Goal: Register for event/course

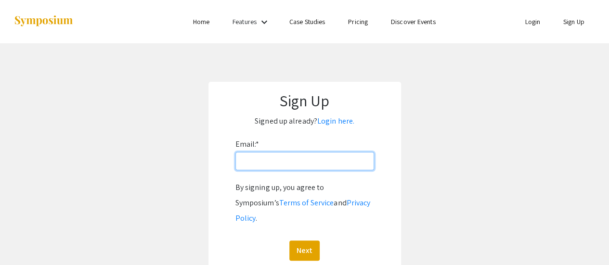
click at [330, 166] on input "Email: *" at bounding box center [305, 161] width 139 height 18
type input "[EMAIL_ADDRESS][PERSON_NAME][DOMAIN_NAME]"
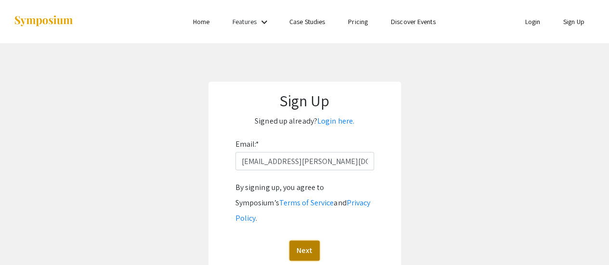
click at [311, 241] on button "Next" at bounding box center [305, 251] width 30 height 20
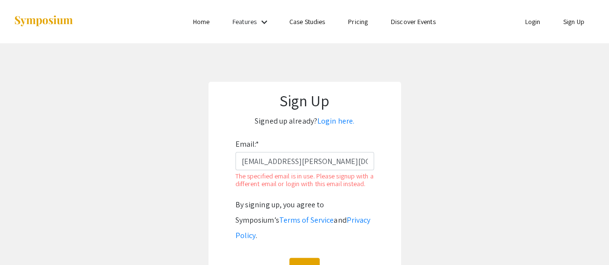
click at [533, 22] on link "Login" at bounding box center [532, 21] width 15 height 9
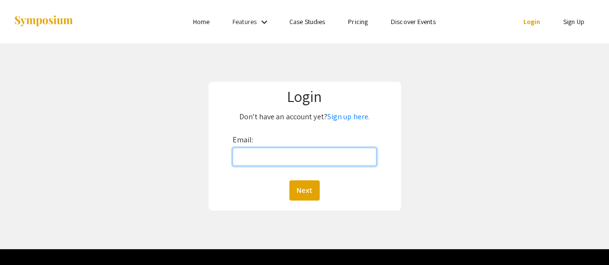
click at [295, 155] on input "Email:" at bounding box center [305, 157] width 145 height 18
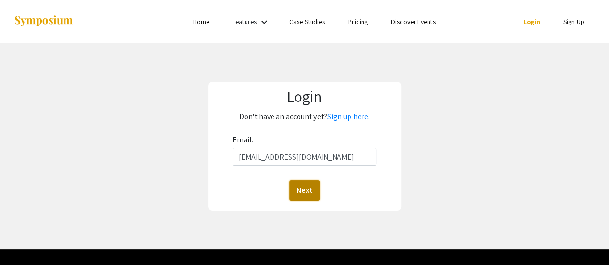
click at [305, 197] on button "Next" at bounding box center [305, 191] width 30 height 20
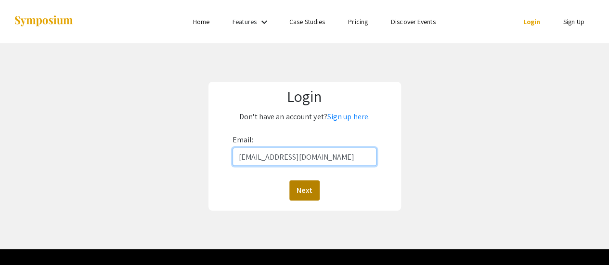
type input "ajohnso3@andrew.cmu.edu"
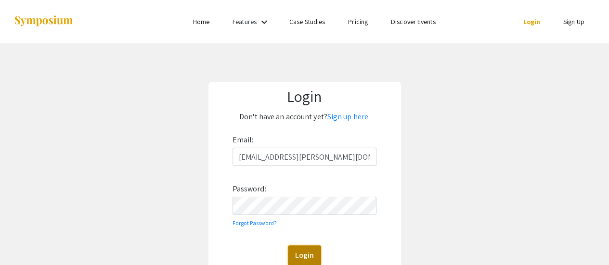
click at [310, 254] on button "Login" at bounding box center [304, 256] width 33 height 20
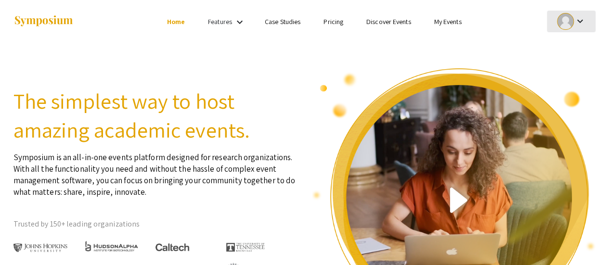
click at [572, 25] on div at bounding box center [565, 21] width 17 height 17
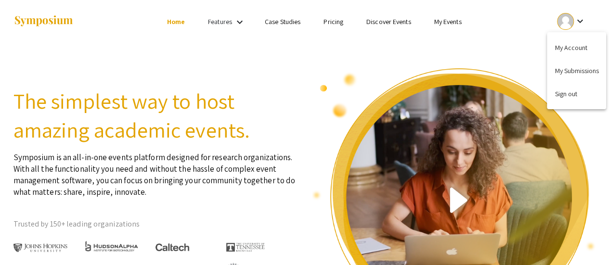
click at [444, 25] on div at bounding box center [304, 132] width 609 height 265
click at [443, 23] on link "My Events" at bounding box center [447, 21] width 27 height 9
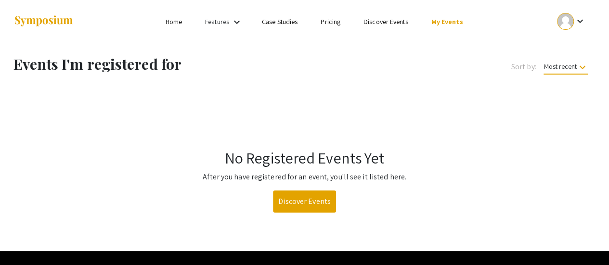
click at [575, 8] on ul "keyboard_arrow_down" at bounding box center [500, 21] width 192 height 43
click at [579, 19] on mat-icon "keyboard_arrow_down" at bounding box center [580, 21] width 12 height 12
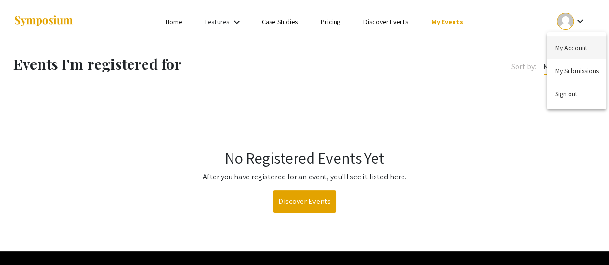
click at [570, 47] on button "My Account" at bounding box center [576, 47] width 59 height 23
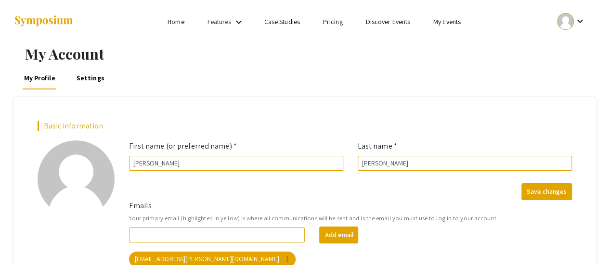
click at [174, 26] on link "Home" at bounding box center [176, 21] width 16 height 9
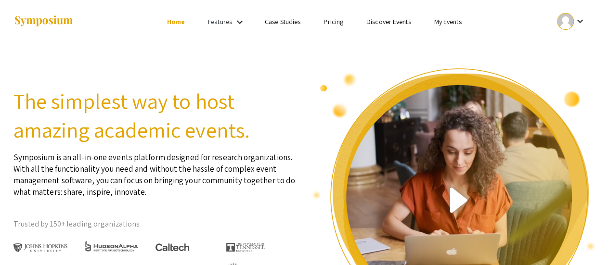
click at [229, 23] on link "Features" at bounding box center [220, 21] width 24 height 9
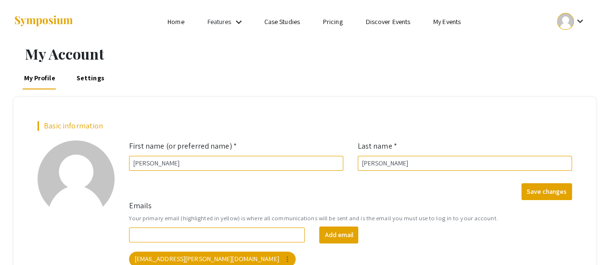
drag, startPoint x: 441, startPoint y: 19, endPoint x: 403, endPoint y: 25, distance: 38.1
click at [441, 19] on link "My Events" at bounding box center [447, 21] width 27 height 9
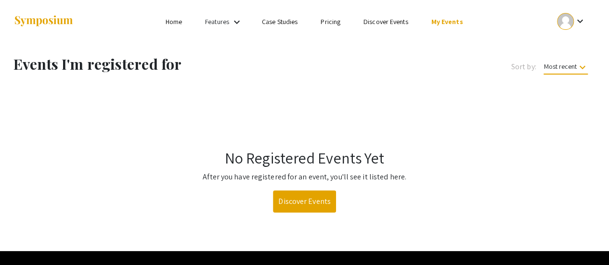
click at [379, 25] on link "Discover Events" at bounding box center [386, 21] width 45 height 9
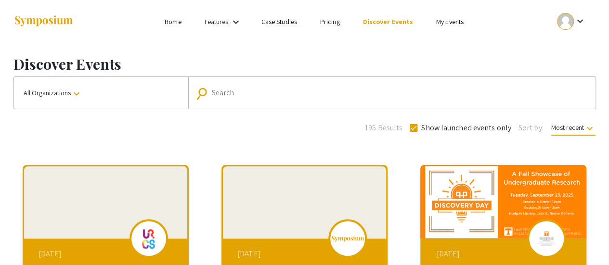
drag, startPoint x: 244, startPoint y: 104, endPoint x: 240, endPoint y: 99, distance: 5.5
click at [243, 103] on mat-form-field "search Search" at bounding box center [392, 93] width 408 height 32
click at [227, 19] on link "Features" at bounding box center [217, 21] width 24 height 9
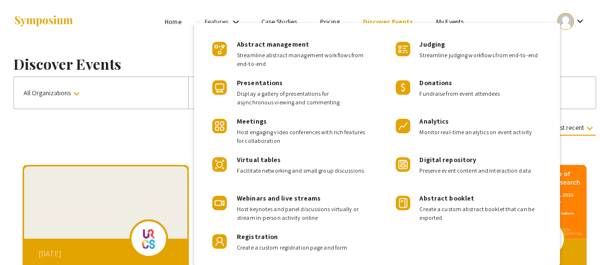
click at [180, 15] on div at bounding box center [304, 132] width 609 height 265
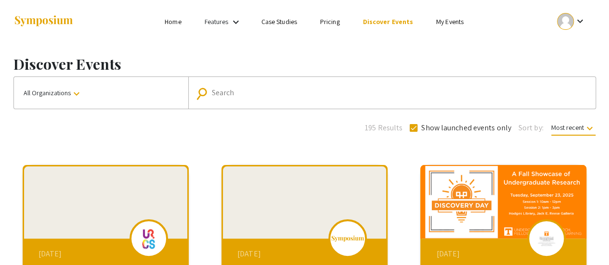
click at [179, 20] on link "Home" at bounding box center [173, 21] width 16 height 9
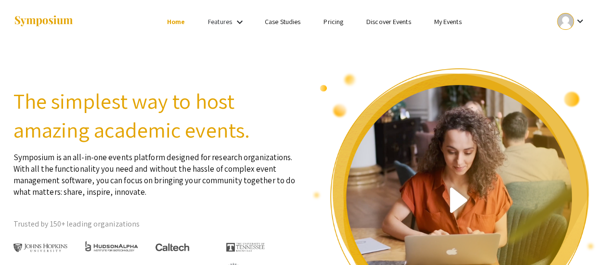
click at [561, 21] on div at bounding box center [565, 21] width 17 height 17
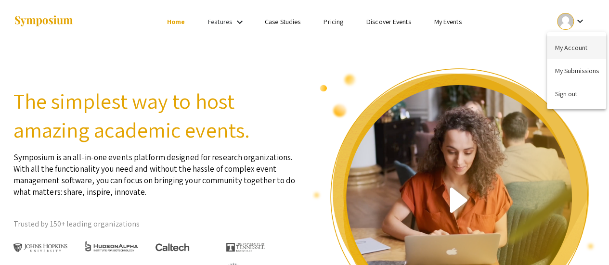
click at [570, 47] on button "My Account" at bounding box center [576, 47] width 59 height 23
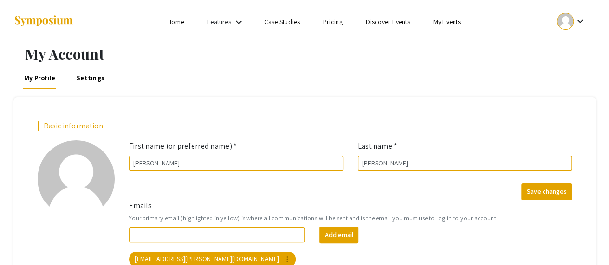
click at [300, 20] on li "Case Studies" at bounding box center [282, 22] width 59 height 12
click at [586, 18] on mat-icon "keyboard_arrow_down" at bounding box center [580, 21] width 12 height 12
click at [443, 23] on div at bounding box center [304, 132] width 609 height 265
click at [449, 13] on ul "keyboard_arrow_down" at bounding box center [500, 21] width 192 height 43
click at [444, 22] on link "My Events" at bounding box center [447, 21] width 27 height 9
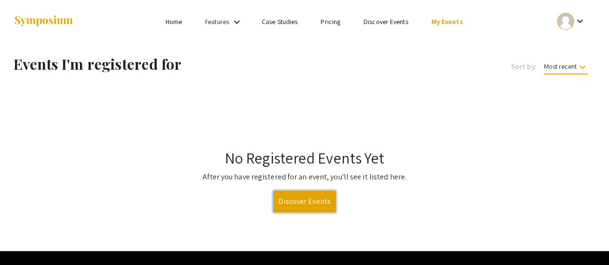
click at [314, 205] on link "Discover Events" at bounding box center [304, 202] width 63 height 22
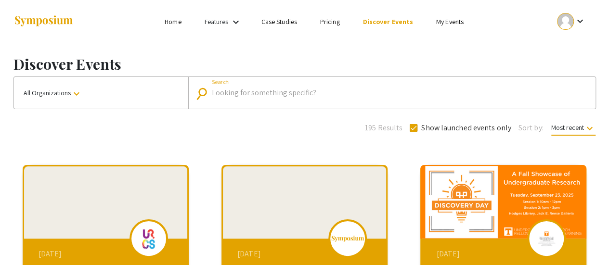
drag, startPoint x: 248, startPoint y: 90, endPoint x: 281, endPoint y: 104, distance: 36.1
click at [259, 97] on input "Search" at bounding box center [397, 93] width 371 height 9
click at [451, 22] on link "My Events" at bounding box center [449, 21] width 27 height 9
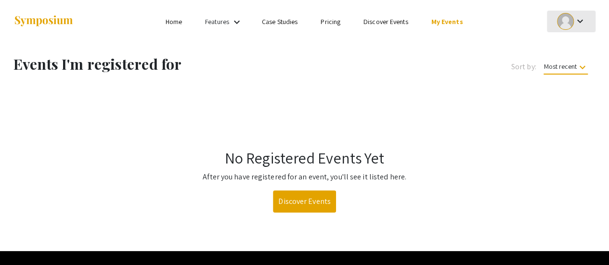
click at [574, 15] on div "keyboard_arrow_down" at bounding box center [571, 22] width 33 height 22
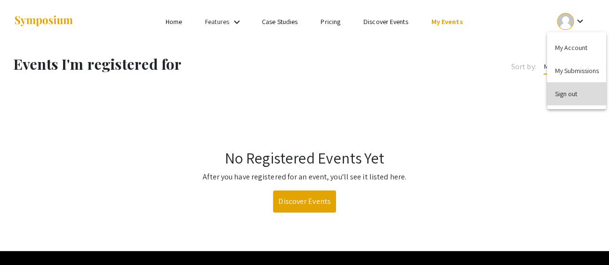
click at [583, 91] on button "Sign out" at bounding box center [576, 93] width 59 height 23
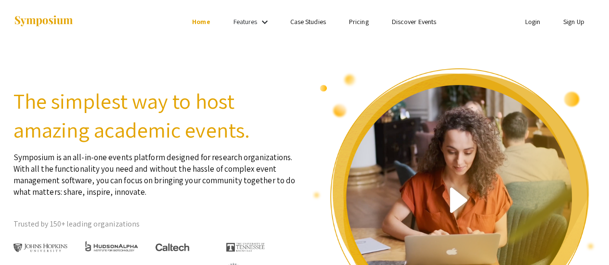
click at [582, 22] on link "Sign Up" at bounding box center [574, 21] width 21 height 9
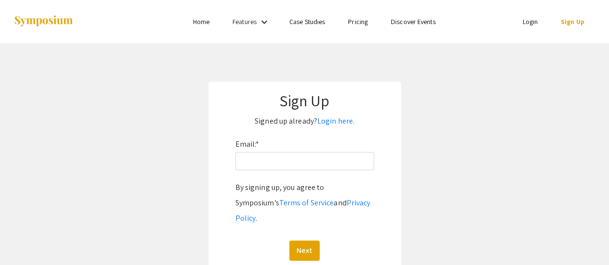
click at [530, 23] on link "Login" at bounding box center [530, 21] width 15 height 9
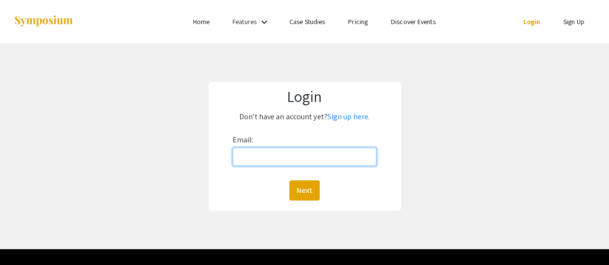
click at [283, 158] on input "Email:" at bounding box center [305, 157] width 145 height 18
type input "ajohnso3@andrew.cmu.edu"
click at [290, 181] on button "Next" at bounding box center [305, 191] width 30 height 20
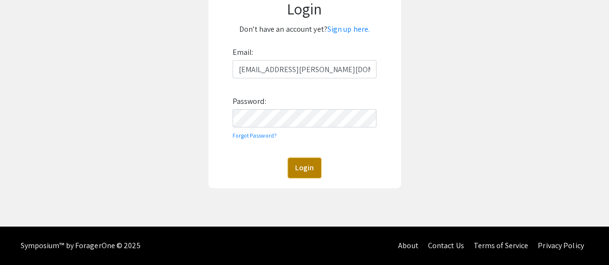
click at [306, 167] on button "Login" at bounding box center [304, 168] width 33 height 20
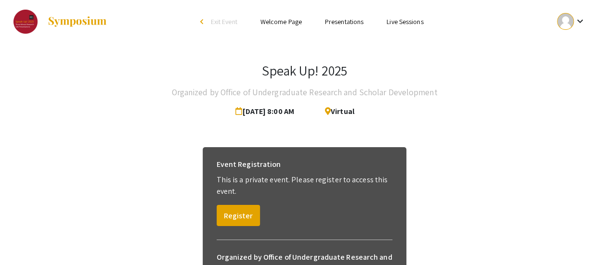
click at [344, 20] on link "Presentations" at bounding box center [344, 21] width 39 height 9
click at [330, 26] on link "Presentations" at bounding box center [344, 21] width 39 height 9
click at [354, 23] on link "Presentations" at bounding box center [344, 21] width 39 height 9
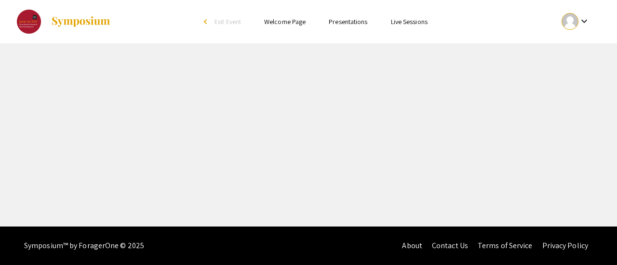
drag, startPoint x: 337, startPoint y: 15, endPoint x: 346, endPoint y: 24, distance: 12.3
click at [338, 16] on ul "Skip navigation arrow_back_ios Exit Event Welcome Page Presentations Live Sessi…" at bounding box center [308, 21] width 192 height 43
click at [346, 23] on link "Presentations" at bounding box center [348, 21] width 39 height 9
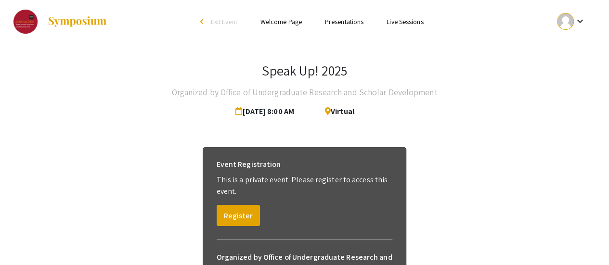
click at [343, 23] on link "Presentations" at bounding box center [344, 21] width 39 height 9
click at [247, 214] on button "Register" at bounding box center [238, 215] width 43 height 21
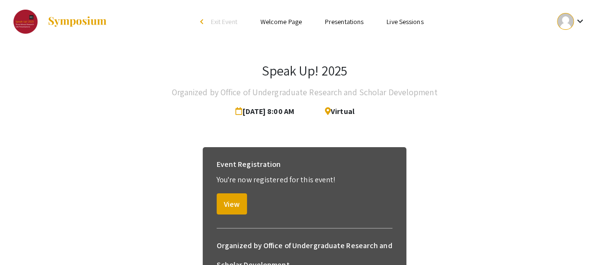
click at [253, 194] on div "Event Registration You're now registered for this event! View" at bounding box center [305, 184] width 192 height 75
click at [224, 206] on button "View" at bounding box center [232, 204] width 30 height 21
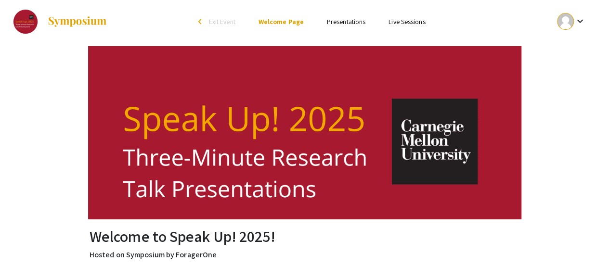
click at [338, 23] on link "Presentations" at bounding box center [346, 21] width 39 height 9
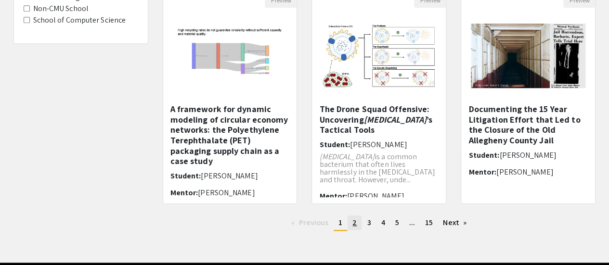
scroll to position [325, 0]
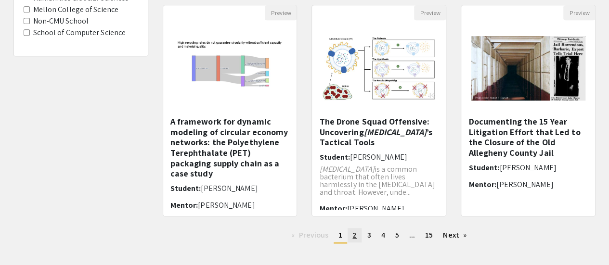
click at [353, 238] on span "2" at bounding box center [355, 235] width 4 height 10
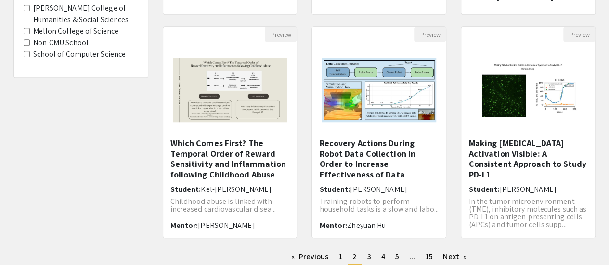
scroll to position [373, 0]
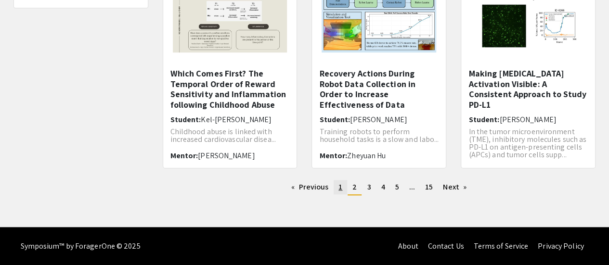
click at [341, 189] on span "1" at bounding box center [341, 187] width 4 height 10
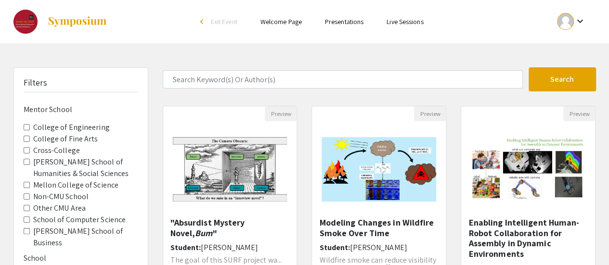
click at [385, 171] on img "Open Presentation <p>Modeling Changes in Wildfire Smoke Over Time</p>" at bounding box center [379, 170] width 134 height 84
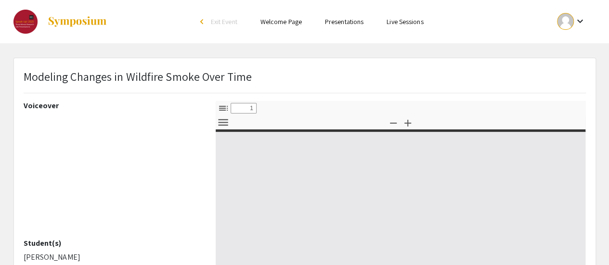
select select "custom"
type input "0"
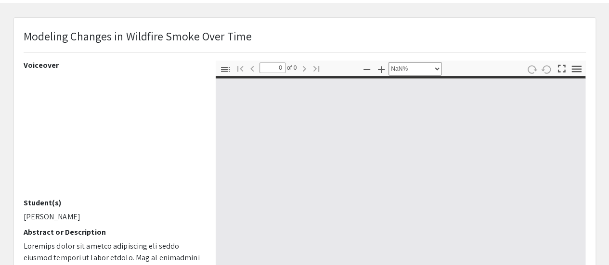
select select "auto"
type input "1"
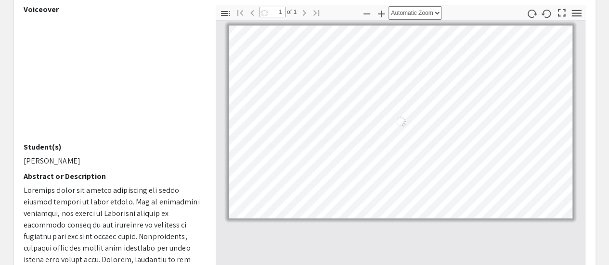
select select "auto"
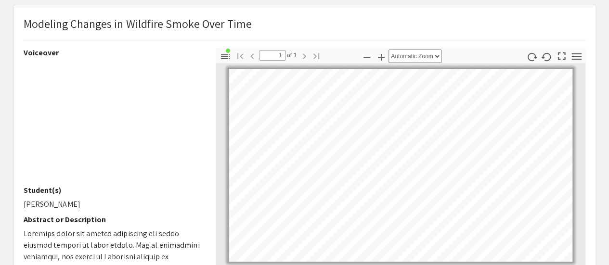
scroll to position [0, 0]
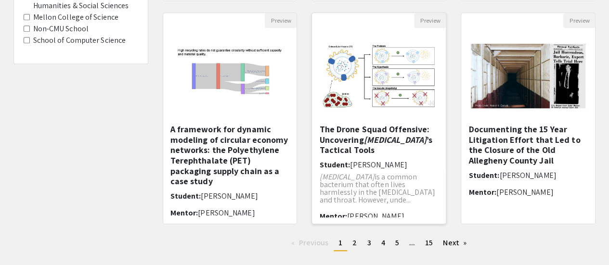
scroll to position [337, 0]
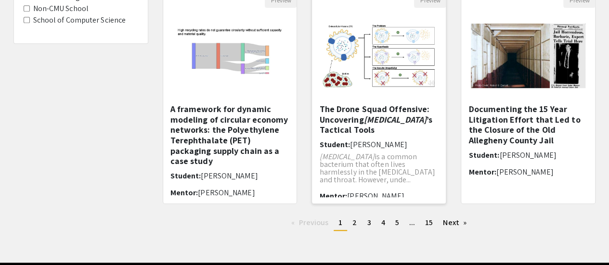
click at [321, 114] on h5 "The Drone Squad Offensive: Uncovering Streptococcus pneumoniae ’s Tactical Tools" at bounding box center [378, 119] width 119 height 31
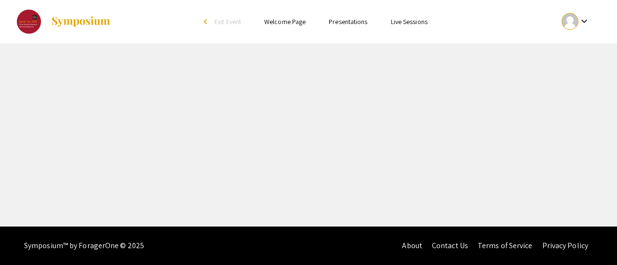
select select "custom"
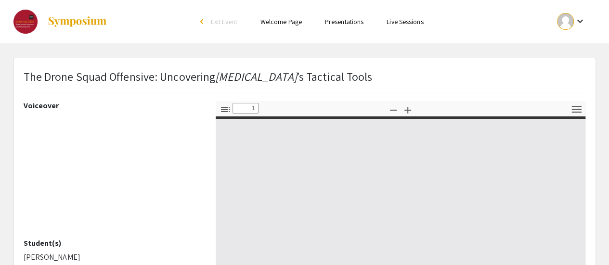
type input "0"
select select "auto"
type input "1"
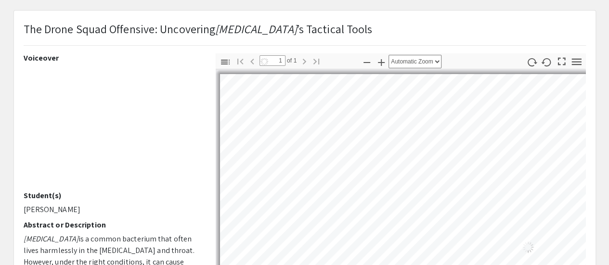
scroll to position [96, 0]
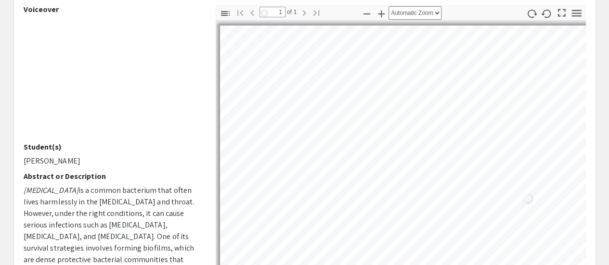
select select "auto"
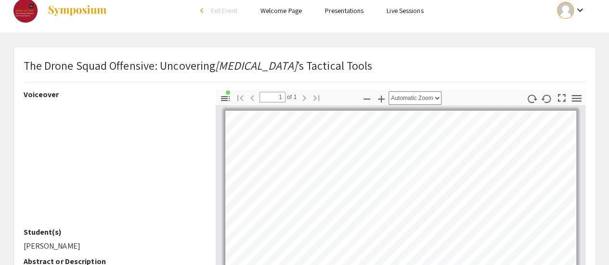
scroll to position [0, 0]
